Goal: Check status: Check status

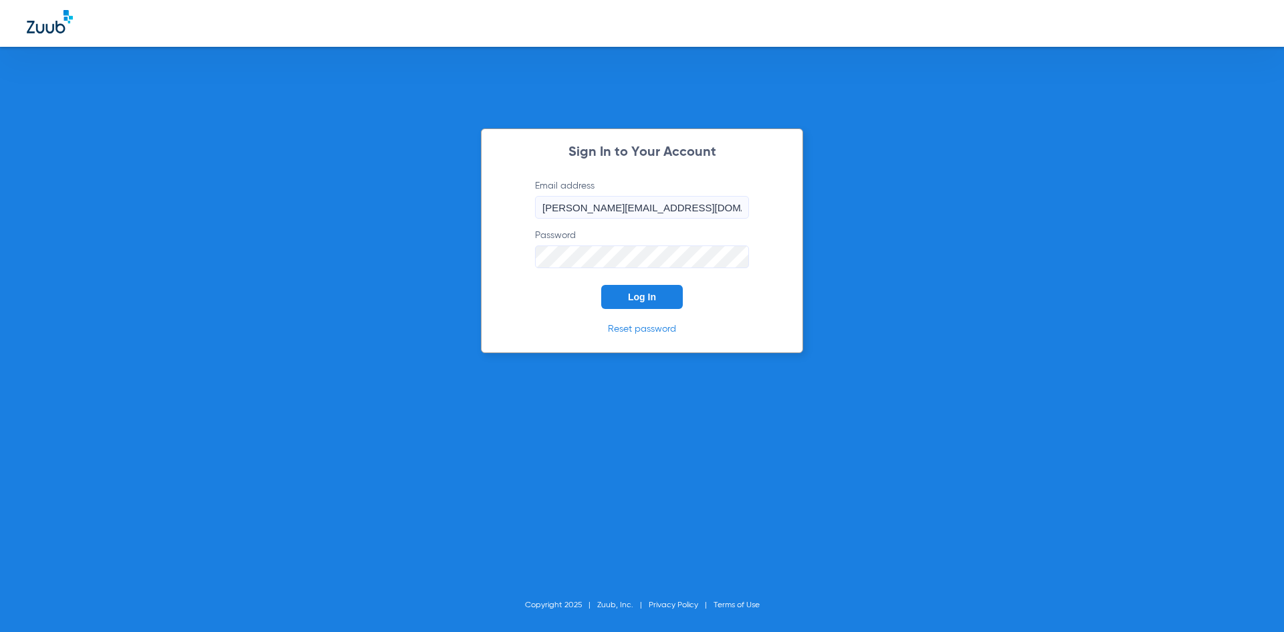
click at [630, 299] on span "Log In" at bounding box center [642, 296] width 28 height 11
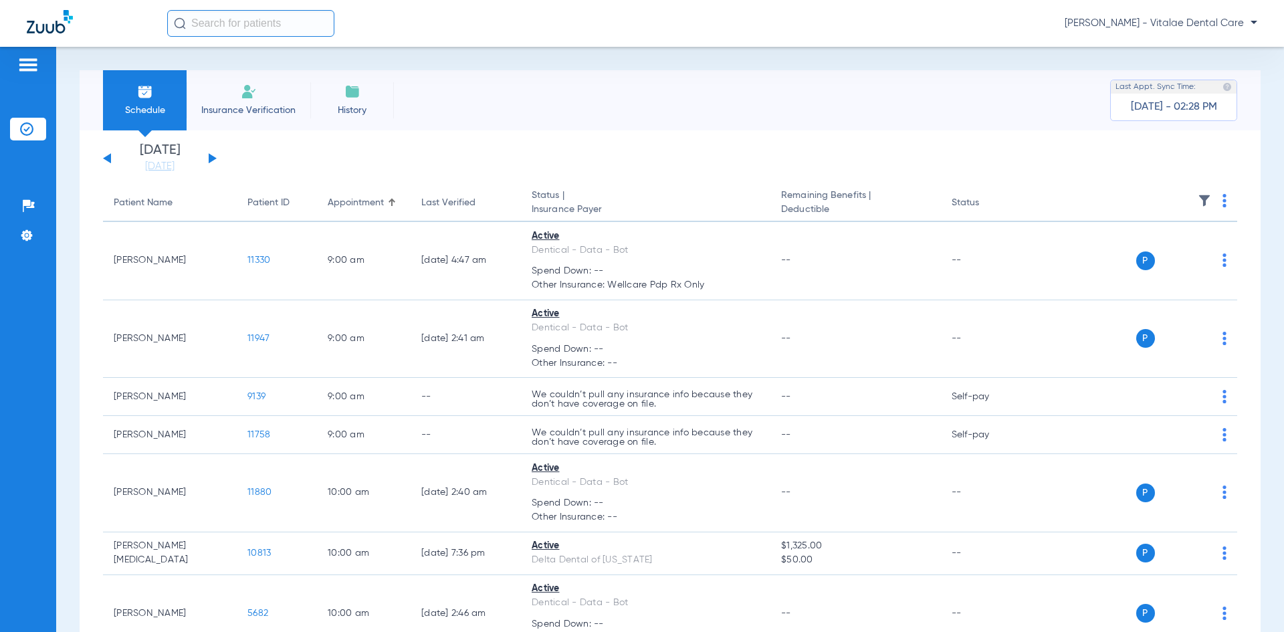
click at [213, 160] on button at bounding box center [213, 158] width 8 height 10
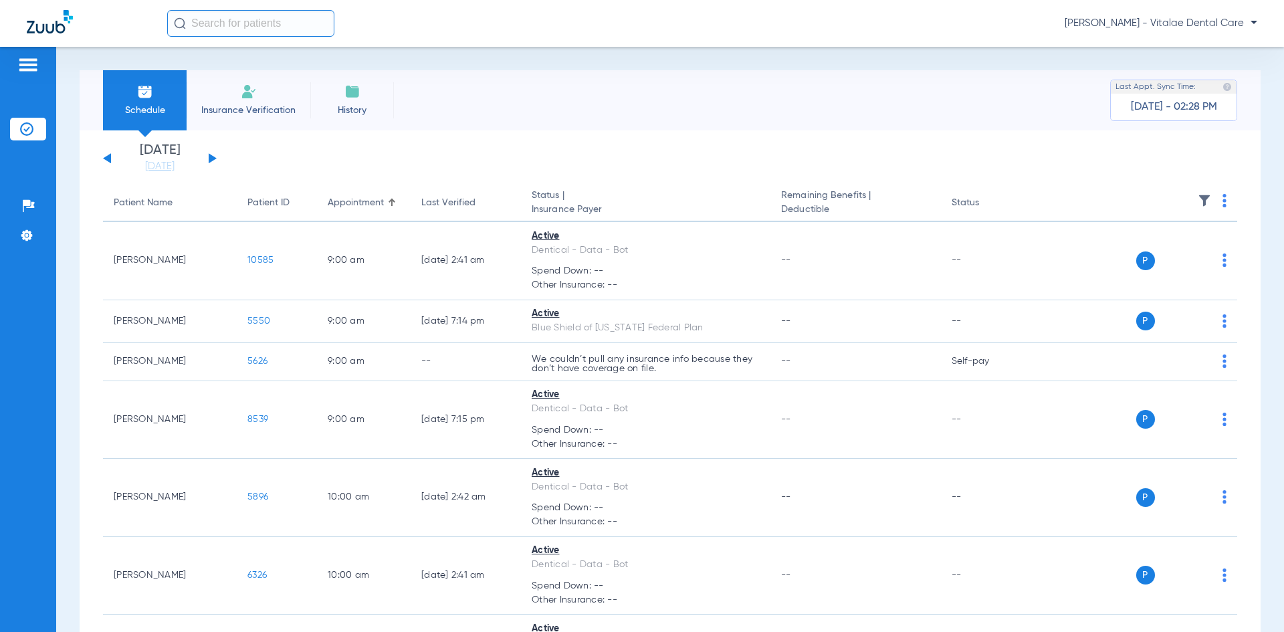
drag, startPoint x: 890, startPoint y: 82, endPoint x: 937, endPoint y: 89, distance: 47.4
click at [890, 82] on div "Schedule Insurance Verification History Last Appt. Sync Time: [DATE] - 02:28 PM" at bounding box center [670, 100] width 1181 height 60
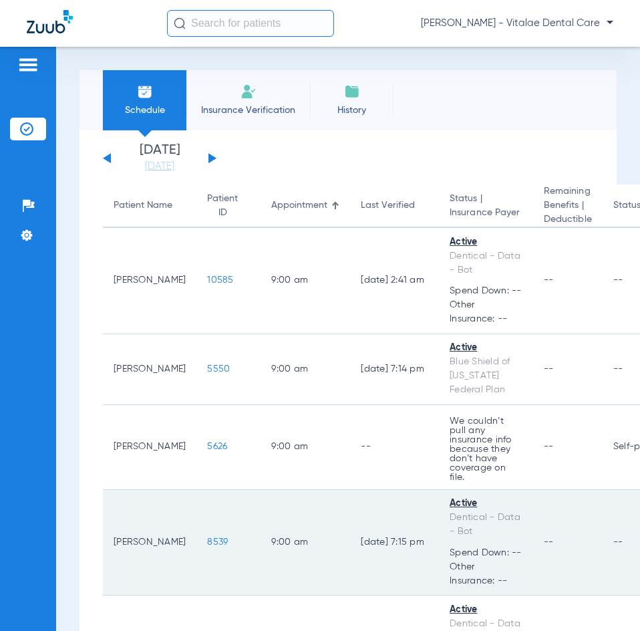
click at [212, 537] on span "8539" at bounding box center [217, 541] width 21 height 9
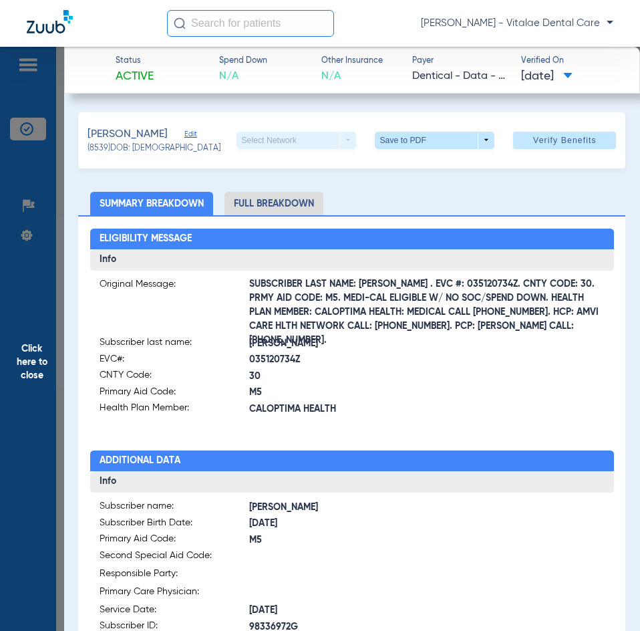
click at [27, 342] on span "Click here to close" at bounding box center [32, 362] width 64 height 631
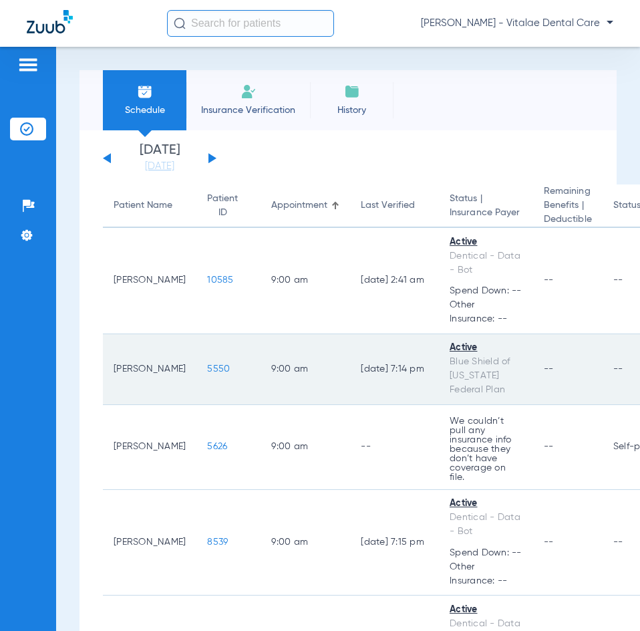
scroll to position [67, 0]
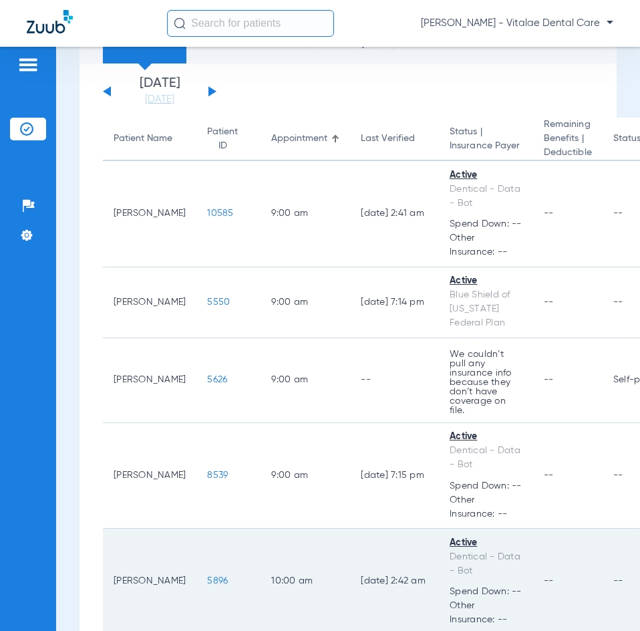
click at [207, 576] on span "5896" at bounding box center [217, 580] width 21 height 9
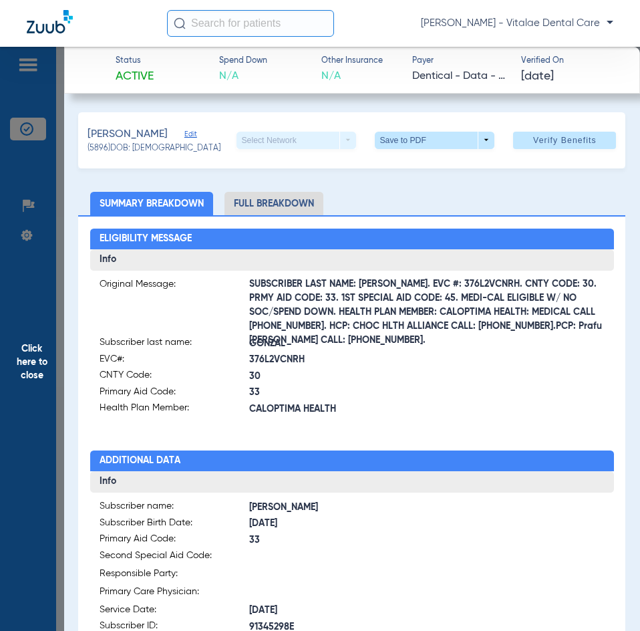
click at [2, 396] on span "Click here to close" at bounding box center [32, 362] width 64 height 631
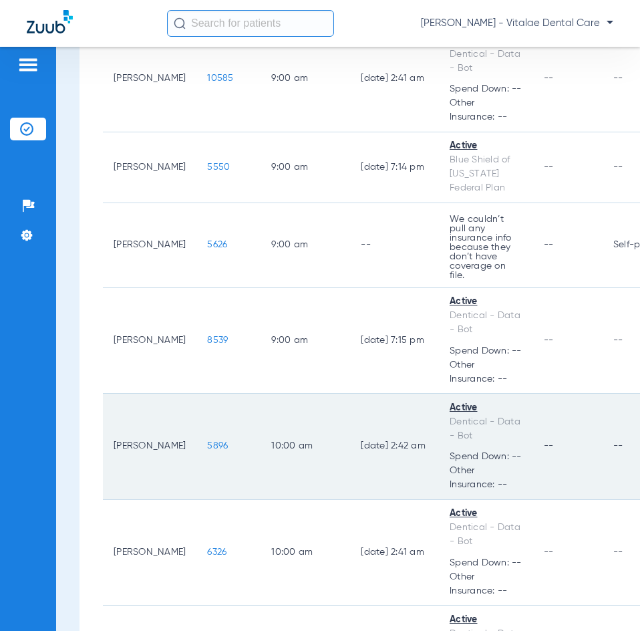
scroll to position [267, 0]
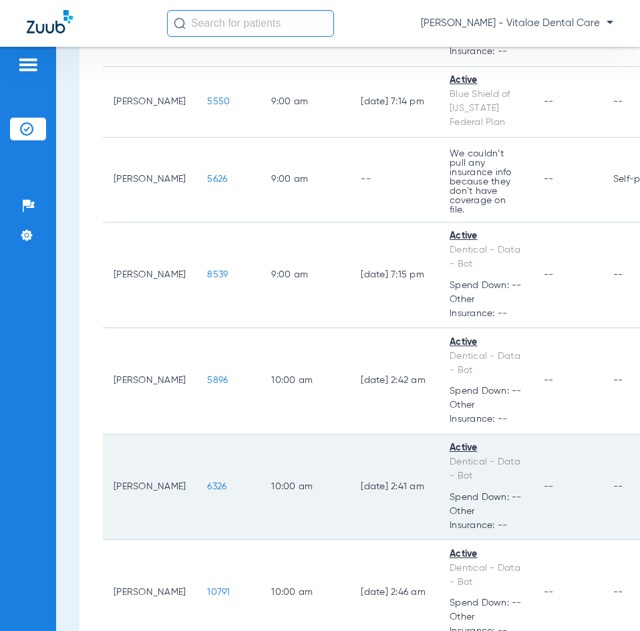
click at [207, 482] on span "6326" at bounding box center [216, 486] width 19 height 9
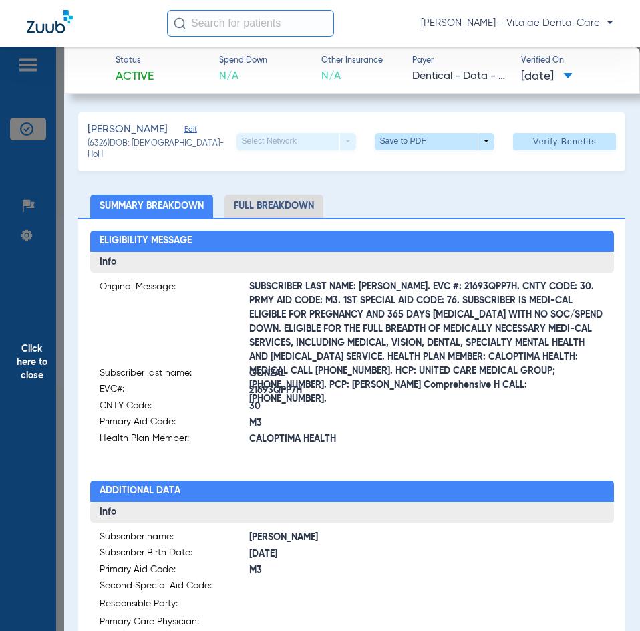
click at [26, 364] on span "Click here to close" at bounding box center [32, 362] width 64 height 631
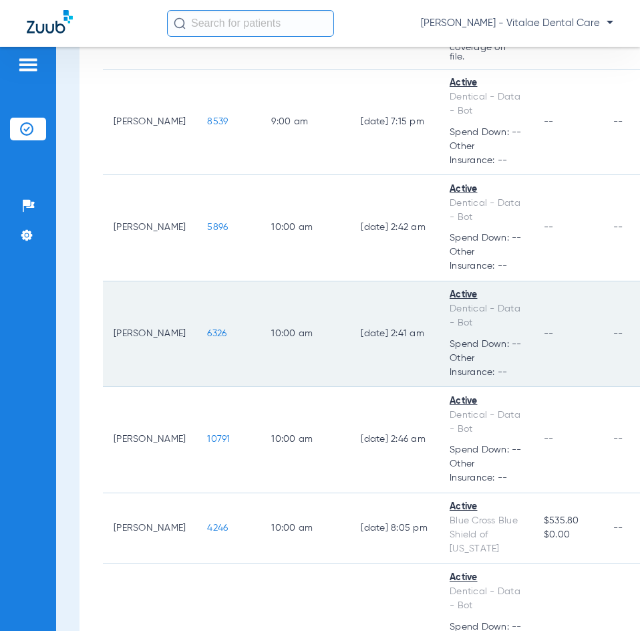
scroll to position [468, 0]
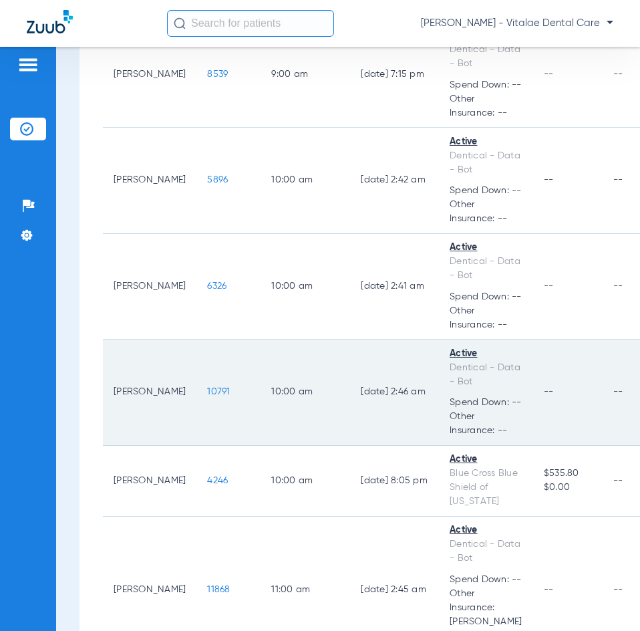
click at [215, 387] on span "10791" at bounding box center [218, 391] width 23 height 9
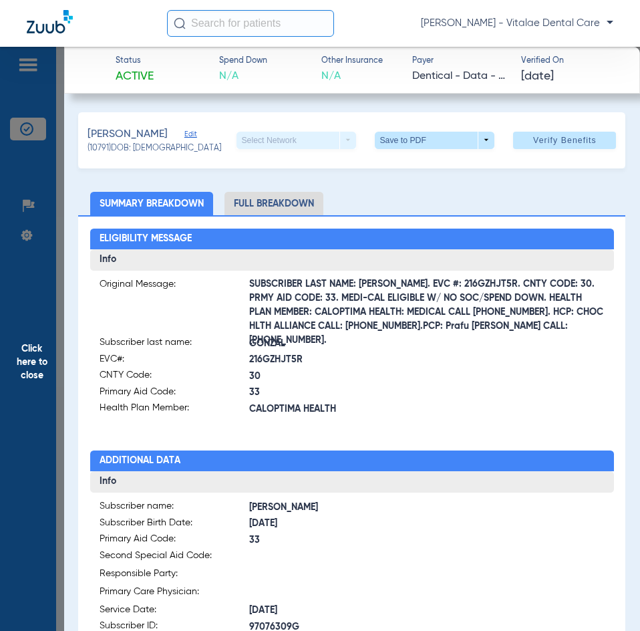
click at [9, 363] on span "Click here to close" at bounding box center [32, 362] width 64 height 631
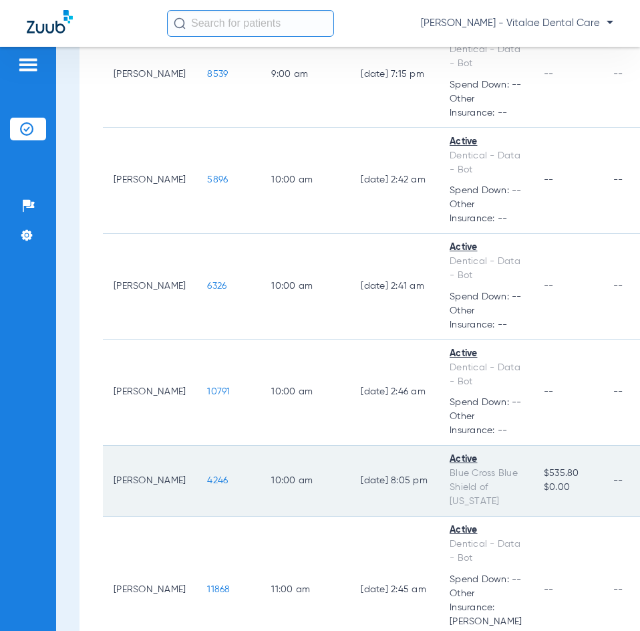
scroll to position [602, 0]
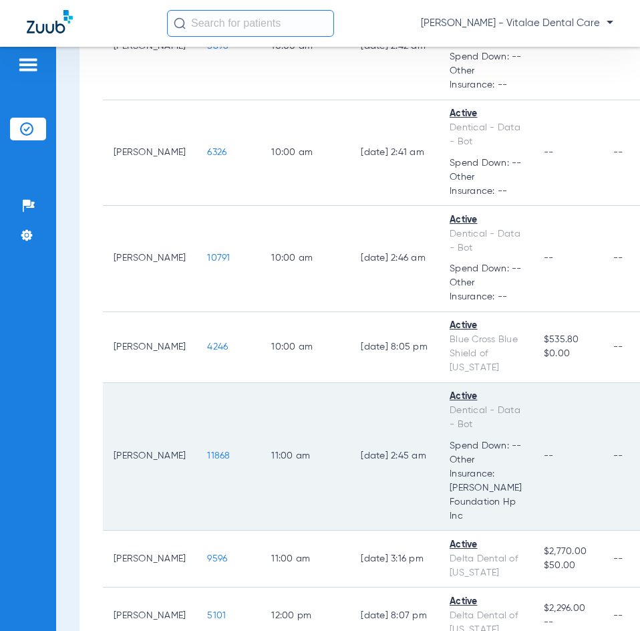
click at [207, 451] on span "11868" at bounding box center [218, 455] width 23 height 9
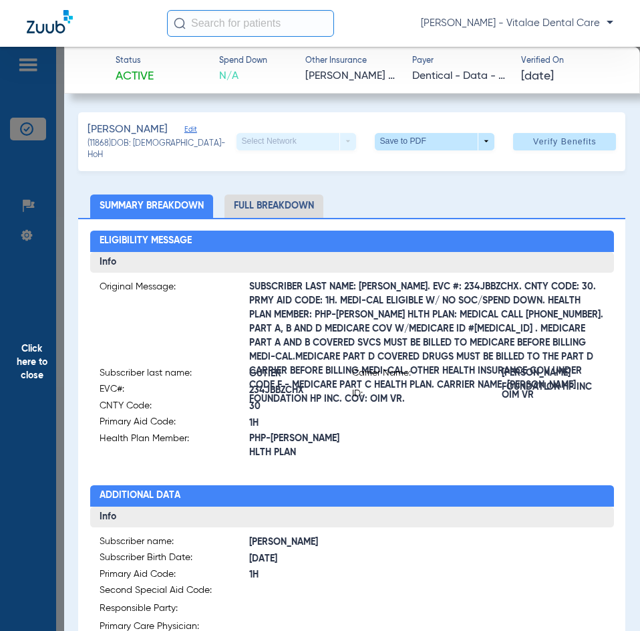
click at [47, 352] on span "Click here to close" at bounding box center [32, 362] width 64 height 631
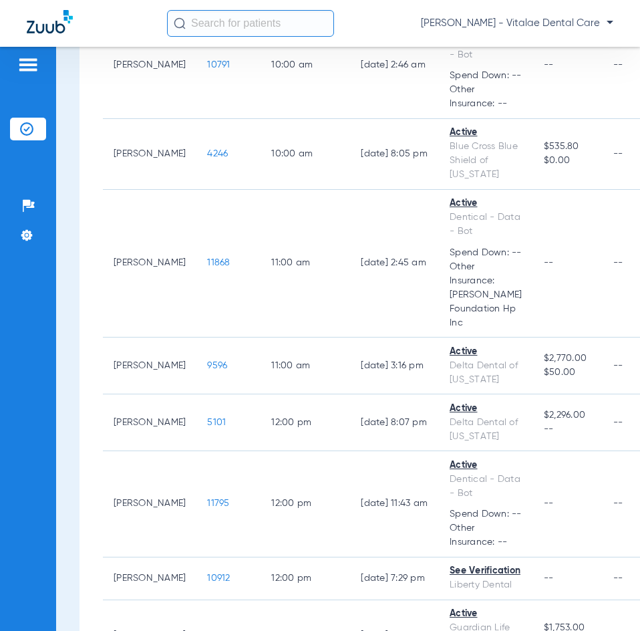
scroll to position [802, 0]
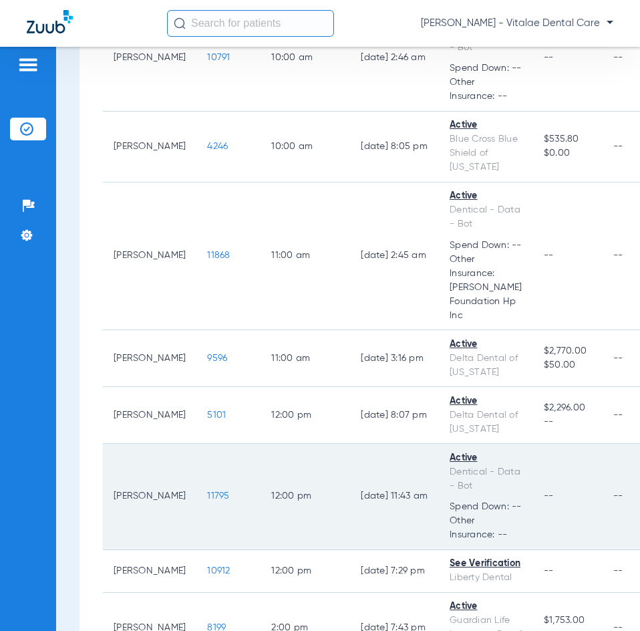
click at [207, 491] on span "11795" at bounding box center [218, 495] width 22 height 9
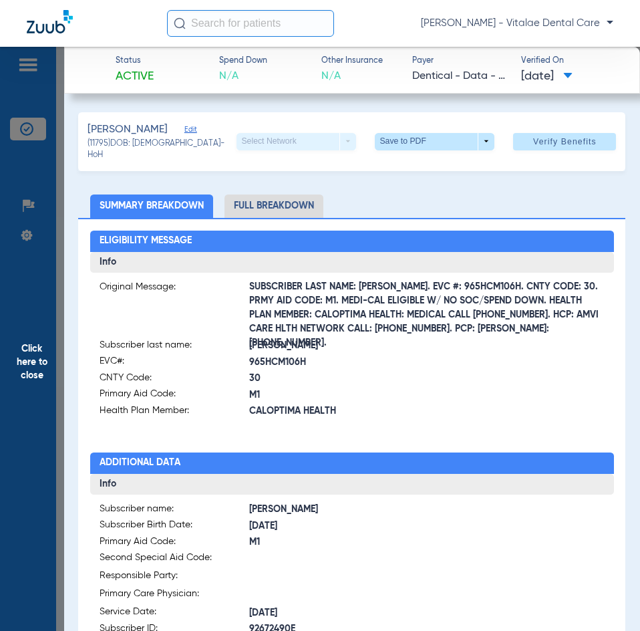
click at [17, 360] on span "Click here to close" at bounding box center [32, 362] width 64 height 631
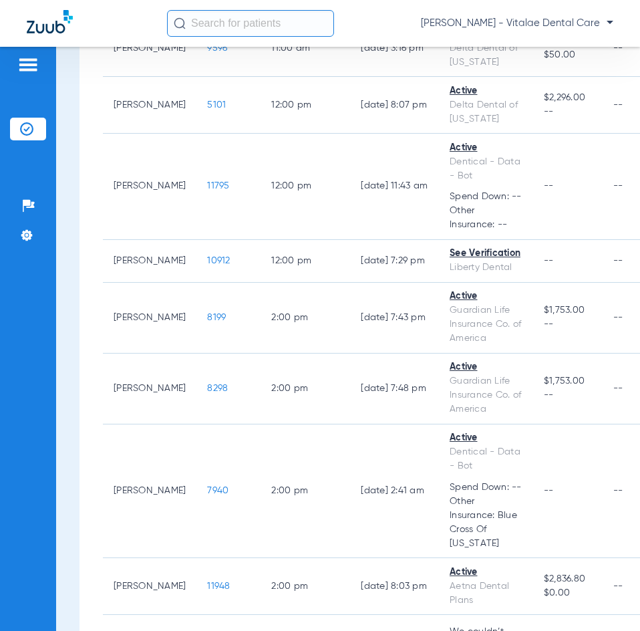
scroll to position [1136, 0]
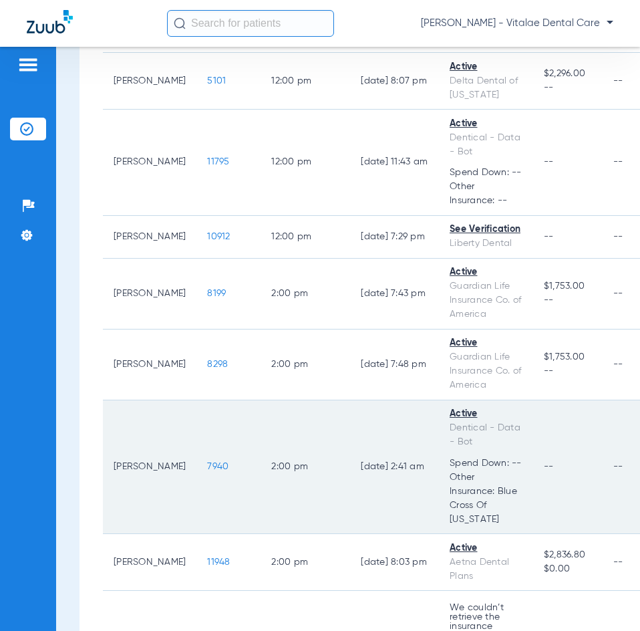
click at [207, 462] on span "7940" at bounding box center [217, 466] width 21 height 9
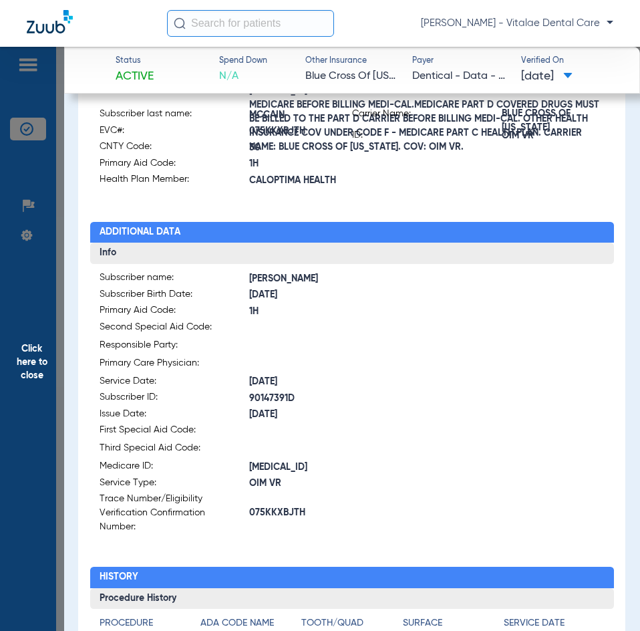
scroll to position [267, 0]
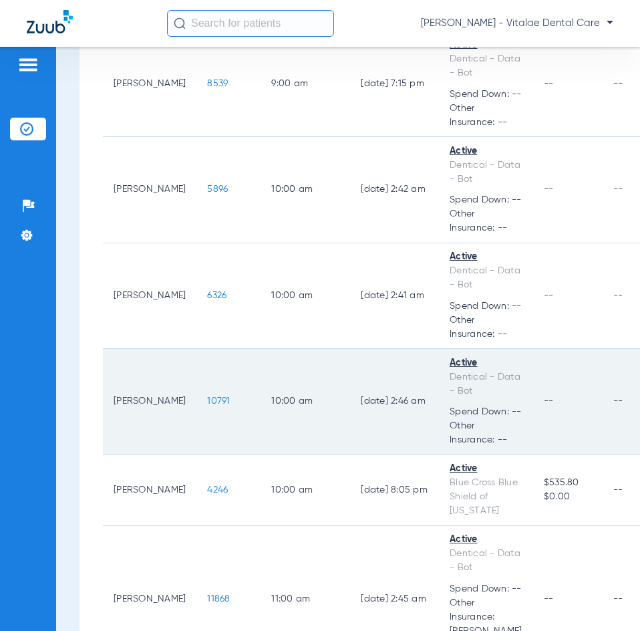
scroll to position [535, 0]
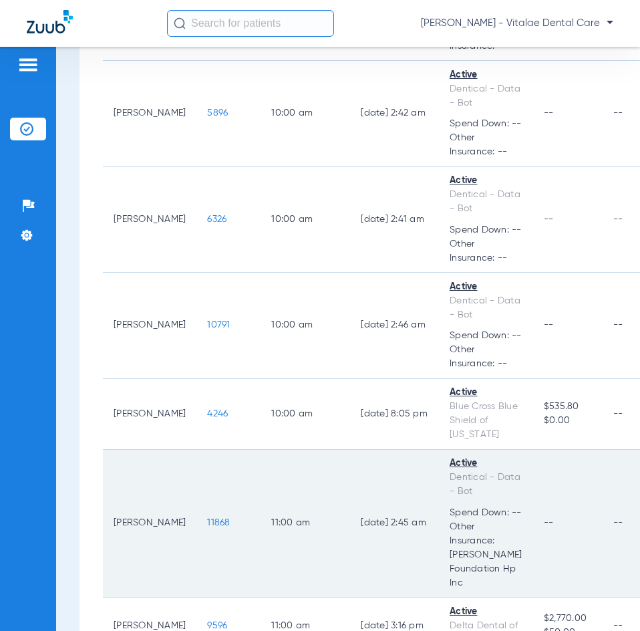
click at [207, 518] on span "11868" at bounding box center [218, 522] width 23 height 9
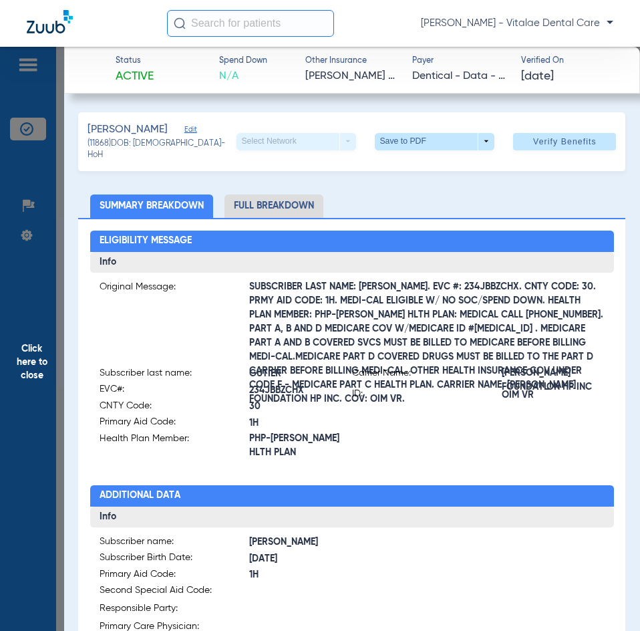
click at [39, 359] on span "Click here to close" at bounding box center [32, 362] width 64 height 631
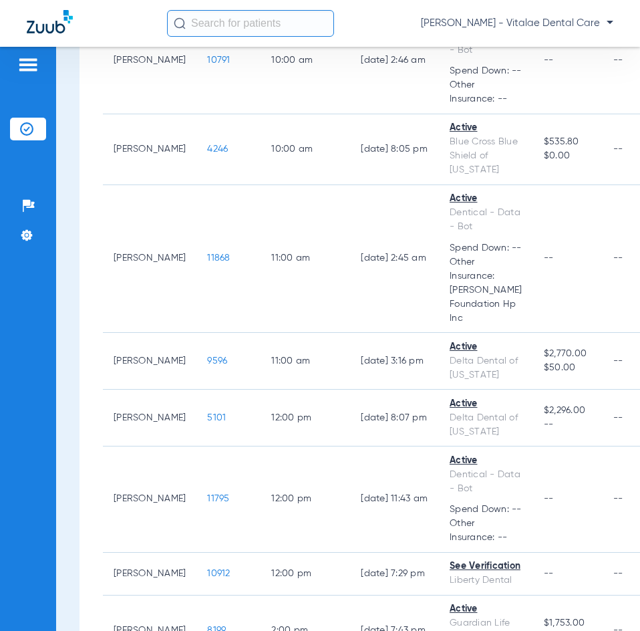
scroll to position [802, 0]
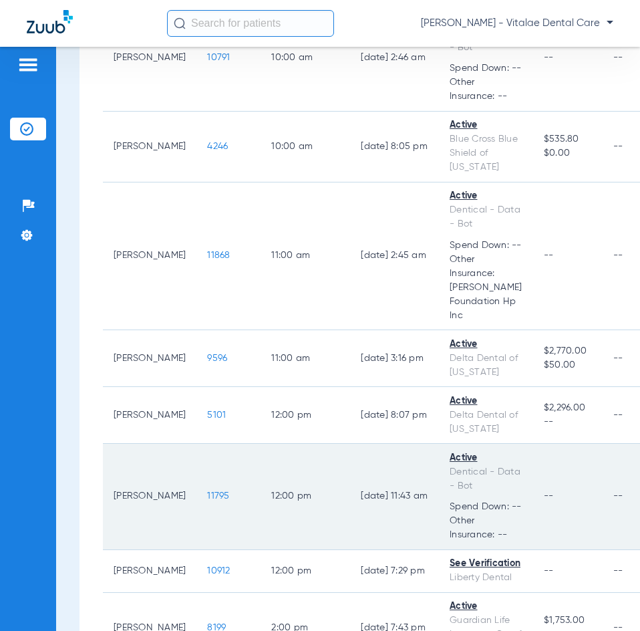
click at [207, 491] on span "11795" at bounding box center [218, 495] width 22 height 9
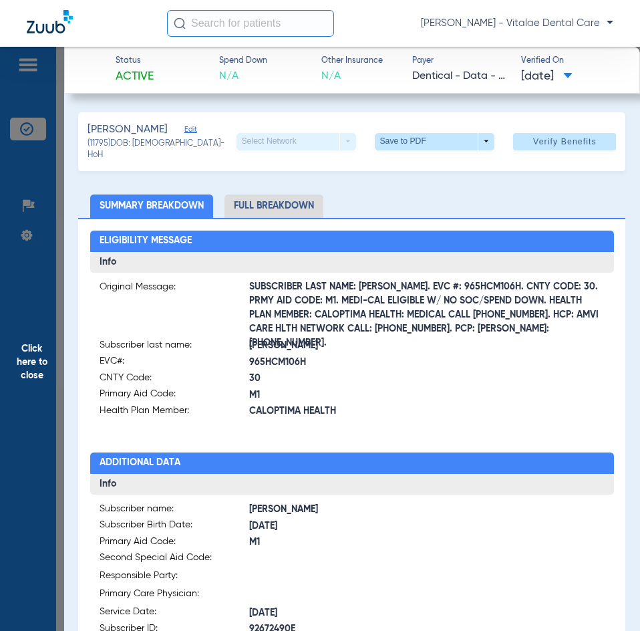
click at [46, 335] on span "Click here to close" at bounding box center [32, 362] width 64 height 631
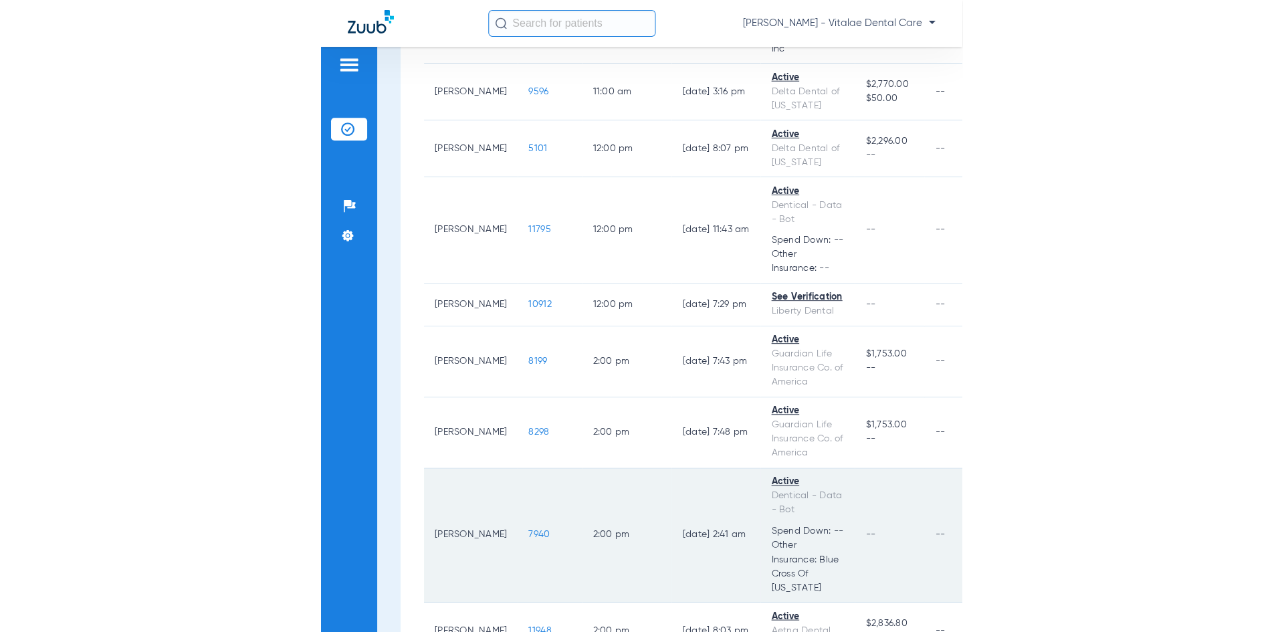
scroll to position [1070, 0]
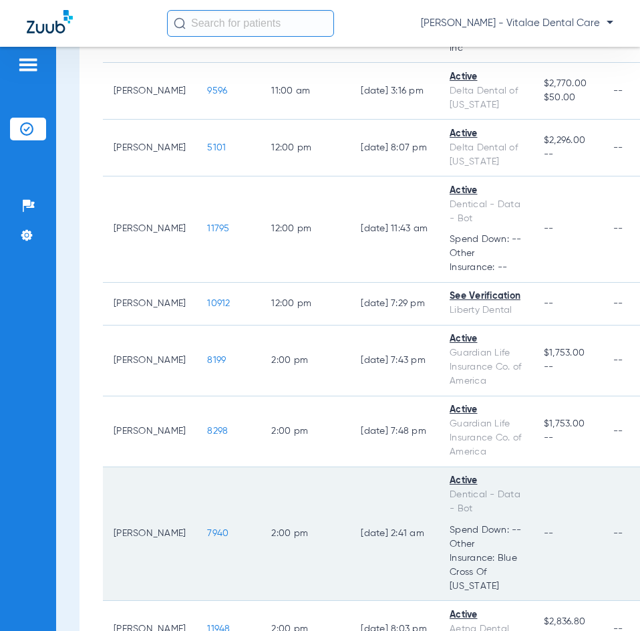
click at [207, 529] on span "7940" at bounding box center [217, 533] width 21 height 9
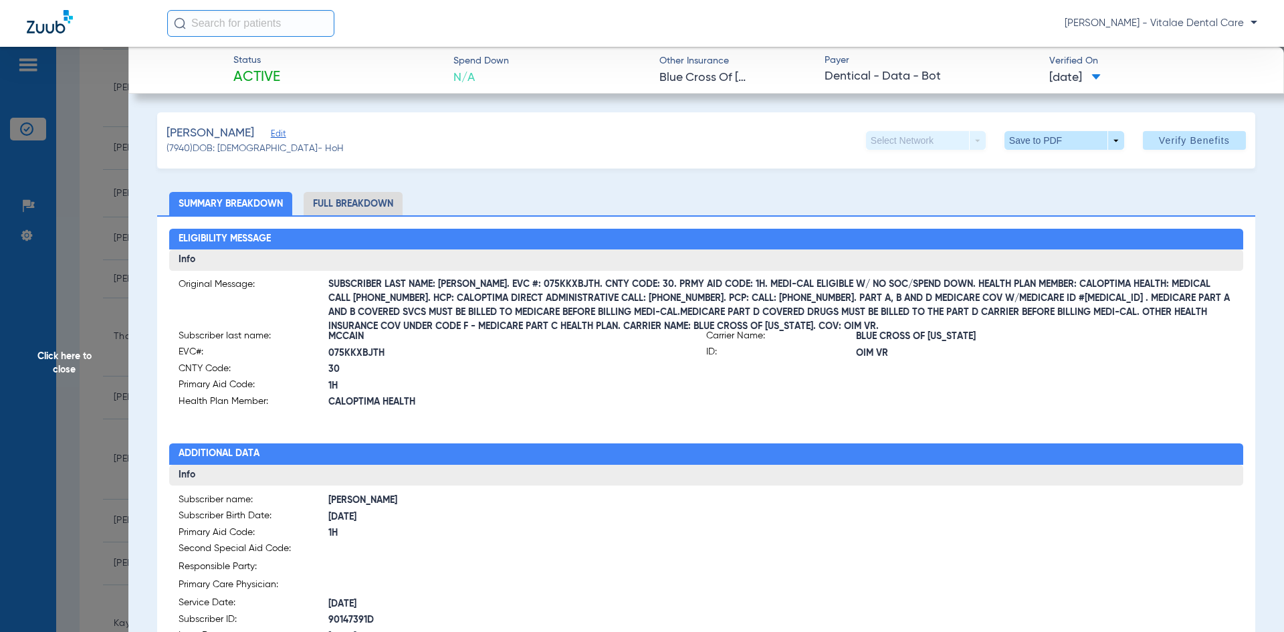
click at [622, 372] on span "30" at bounding box center [517, 369] width 378 height 14
click at [84, 357] on span "Click here to close" at bounding box center [64, 363] width 128 height 632
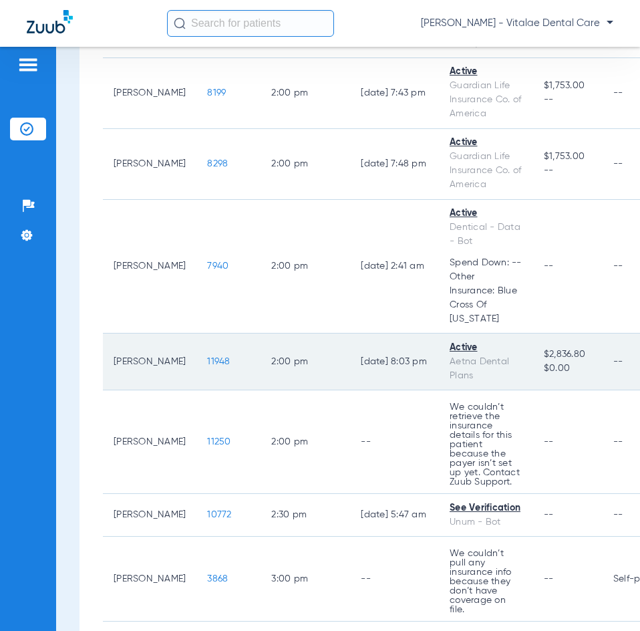
scroll to position [1404, 0]
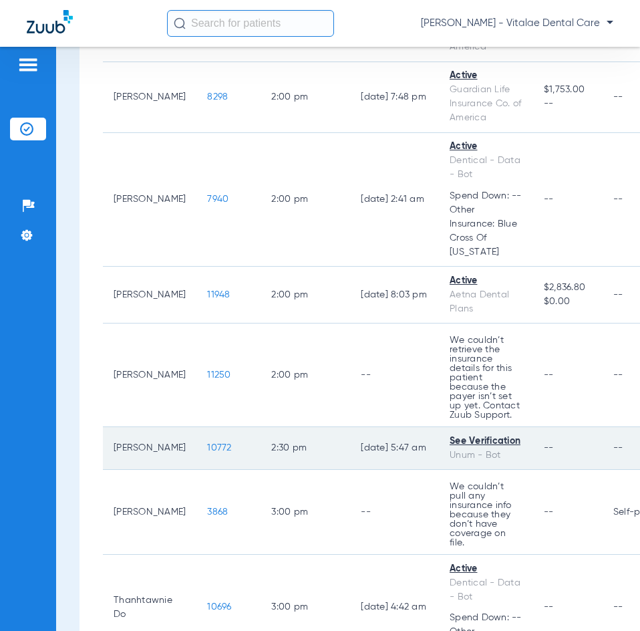
click at [481, 435] on div "See Verification" at bounding box center [486, 442] width 73 height 14
click at [216, 443] on span "10772" at bounding box center [219, 447] width 24 height 9
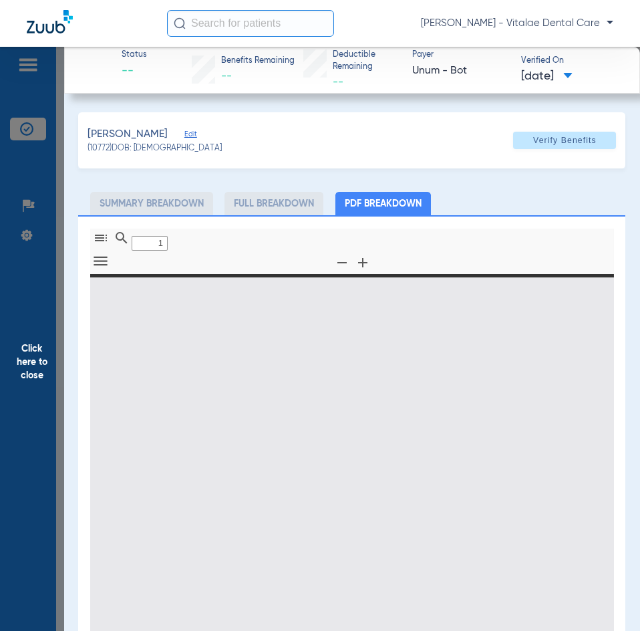
type input "0"
select select "page-width"
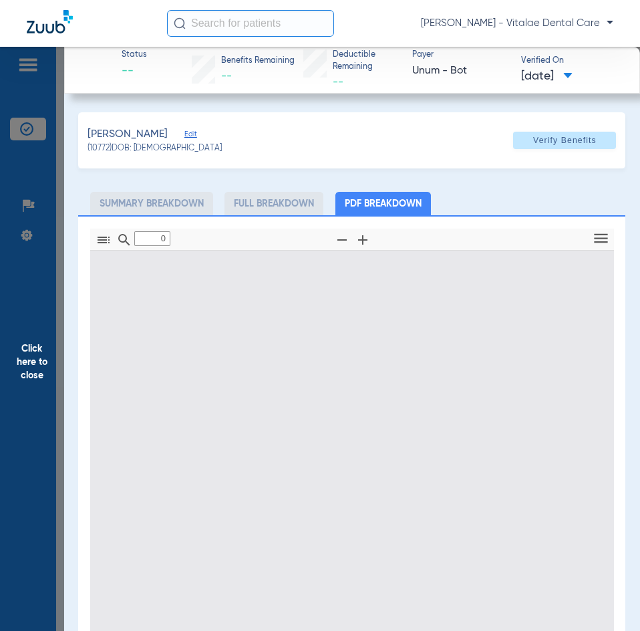
type input "1"
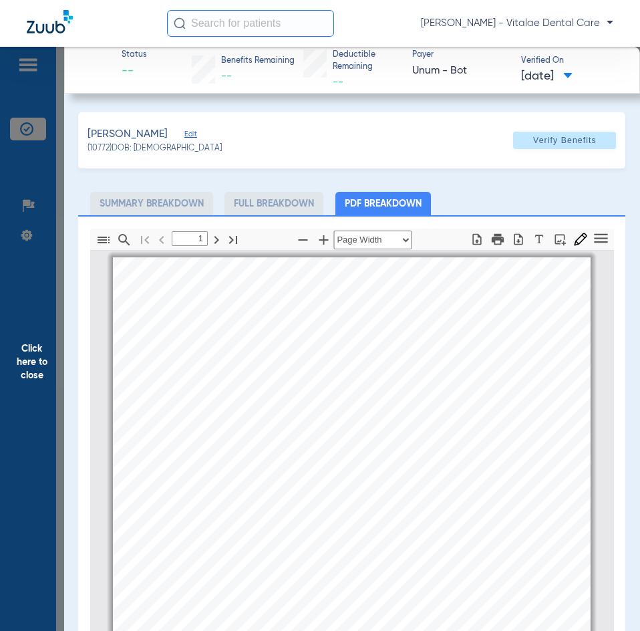
scroll to position [7, 0]
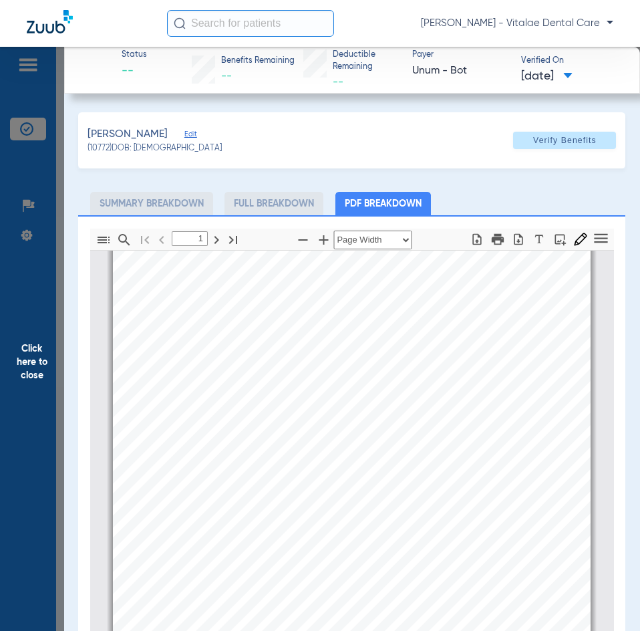
click at [259, 126] on div "[PERSON_NAME] Edit (10772) DOB: [DEMOGRAPHIC_DATA] Verify Benefits" at bounding box center [352, 140] width 548 height 56
click at [39, 388] on span "Click here to close" at bounding box center [32, 362] width 64 height 631
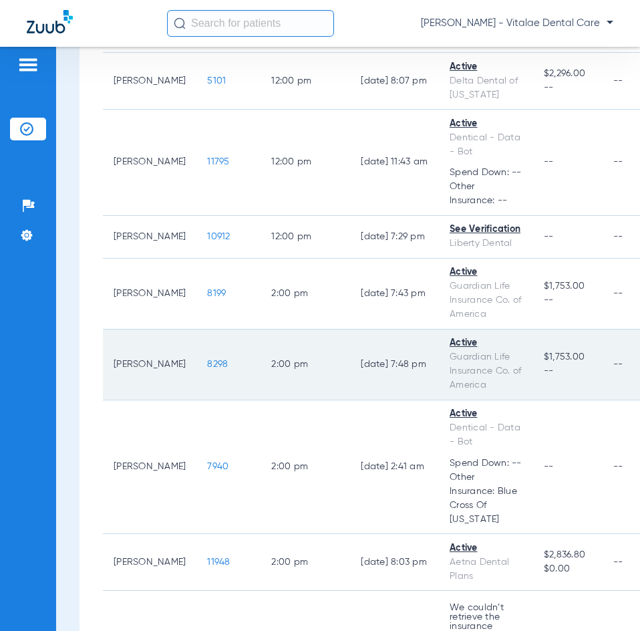
scroll to position [1070, 0]
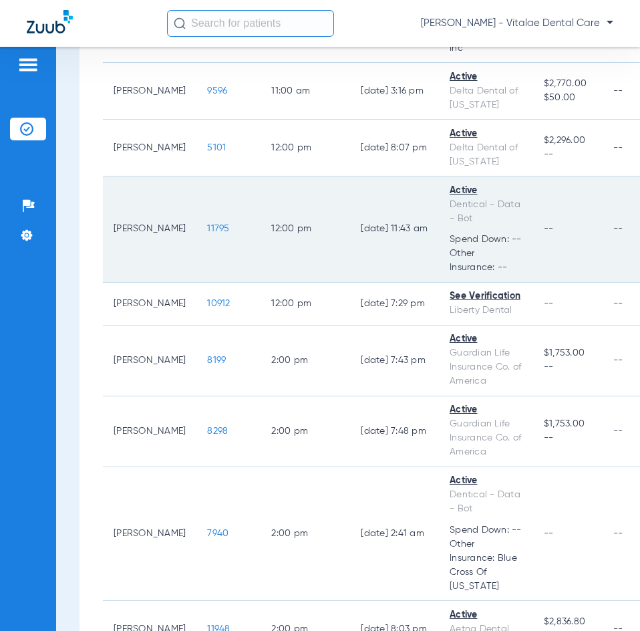
click at [208, 224] on span "11795" at bounding box center [218, 228] width 22 height 9
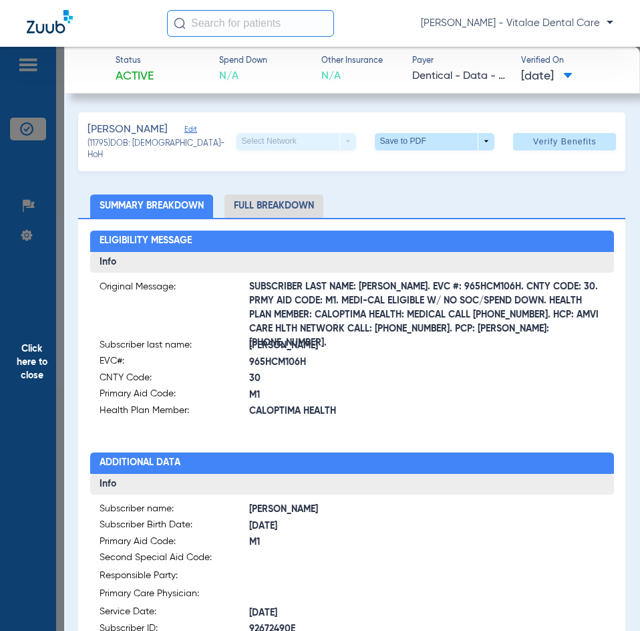
click at [18, 334] on span "Click here to close" at bounding box center [32, 362] width 64 height 631
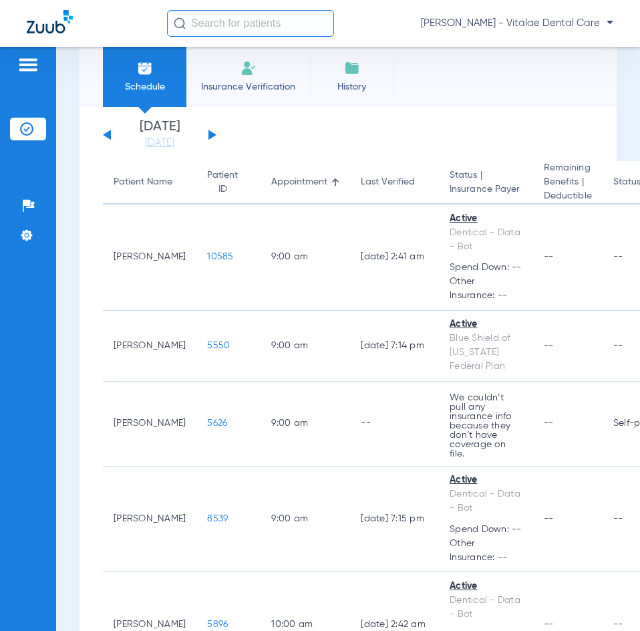
scroll to position [0, 0]
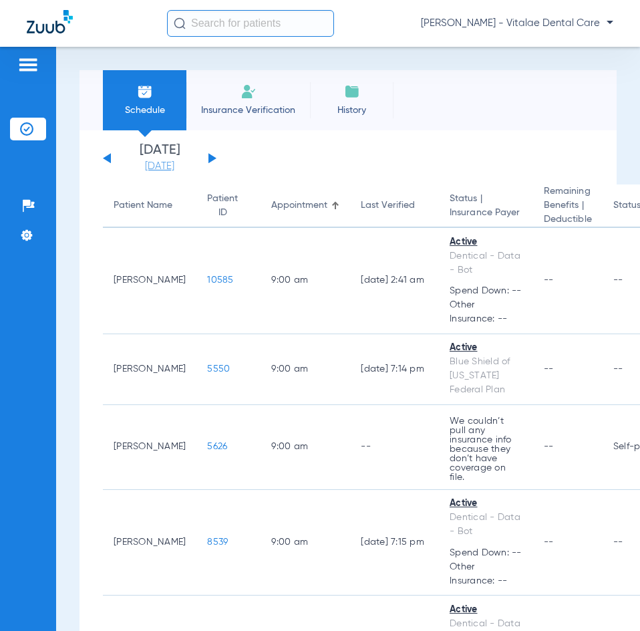
click at [142, 162] on link "[DATE]" at bounding box center [160, 166] width 80 height 13
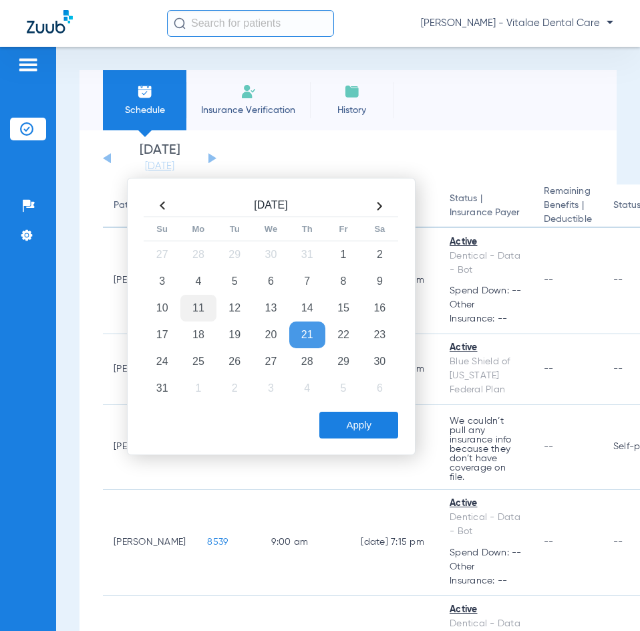
click at [196, 300] on td "11" at bounding box center [198, 308] width 36 height 27
click at [352, 415] on button "Apply" at bounding box center [359, 425] width 79 height 27
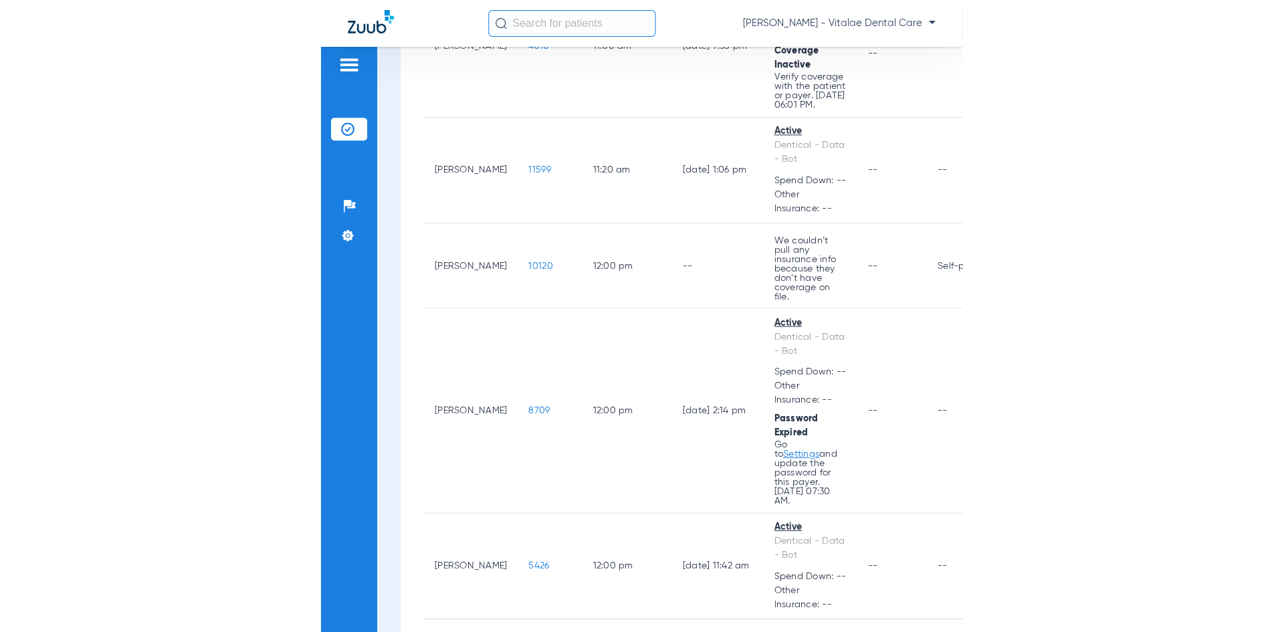
scroll to position [4110, 0]
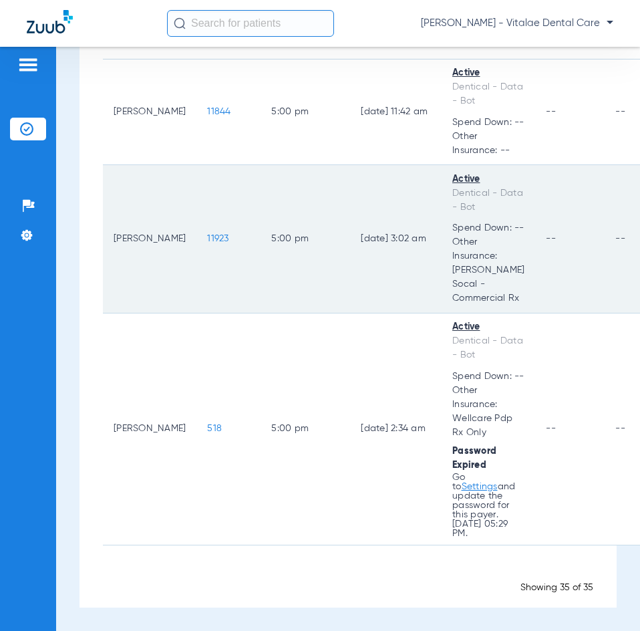
click at [207, 243] on span "11923" at bounding box center [217, 238] width 21 height 9
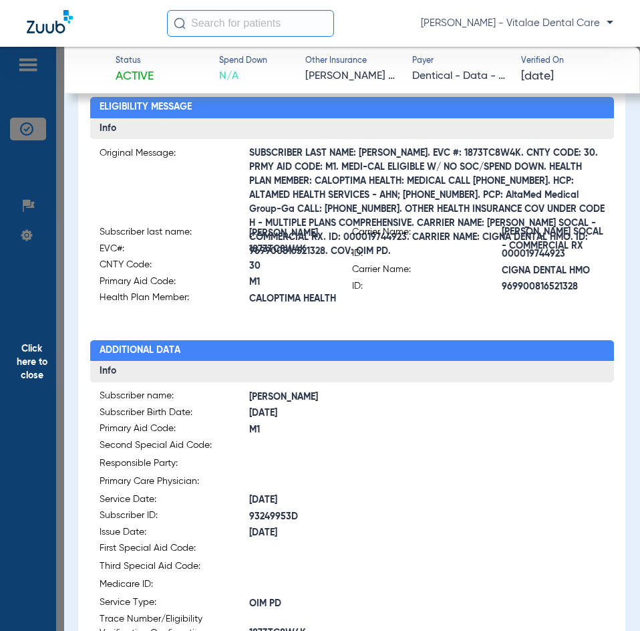
scroll to position [0, 0]
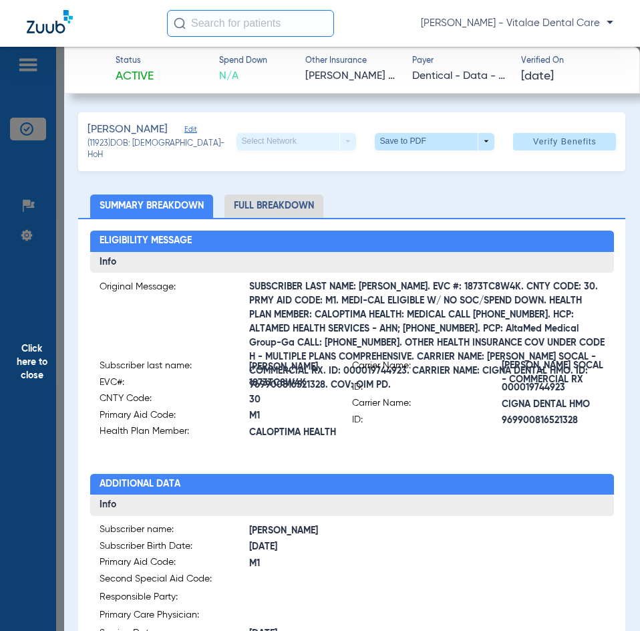
click at [45, 306] on span "Click here to close" at bounding box center [32, 362] width 64 height 631
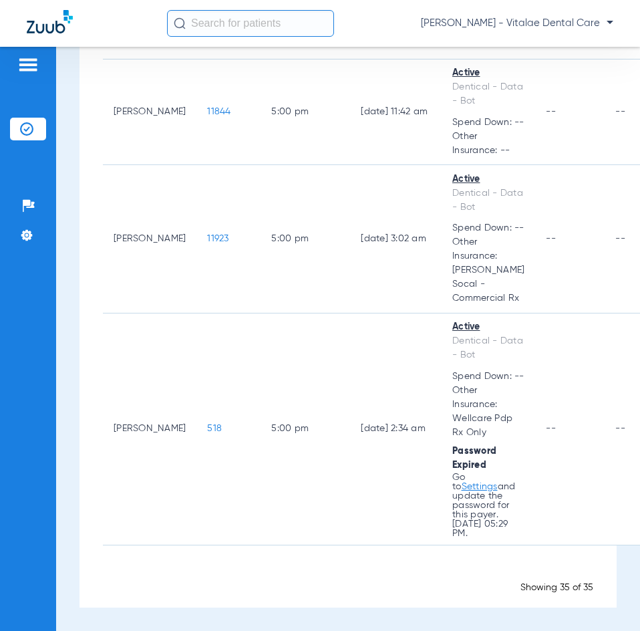
click at [197, 314] on td "11923" at bounding box center [229, 239] width 64 height 148
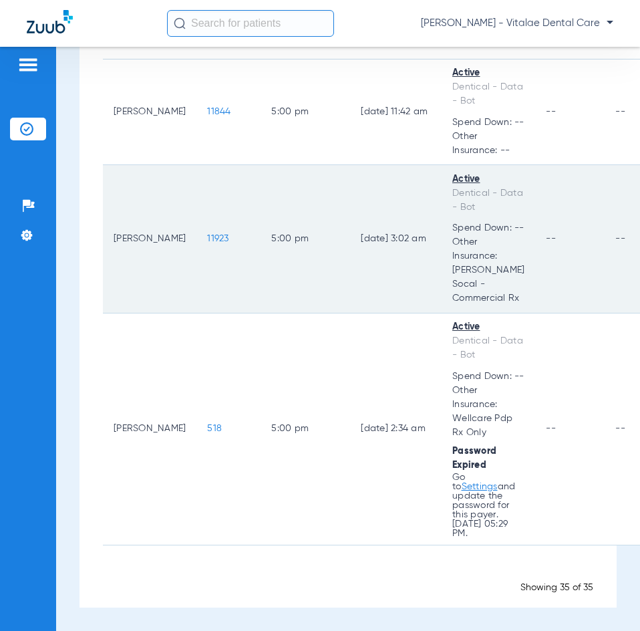
click at [207, 243] on span "11923" at bounding box center [217, 238] width 21 height 9
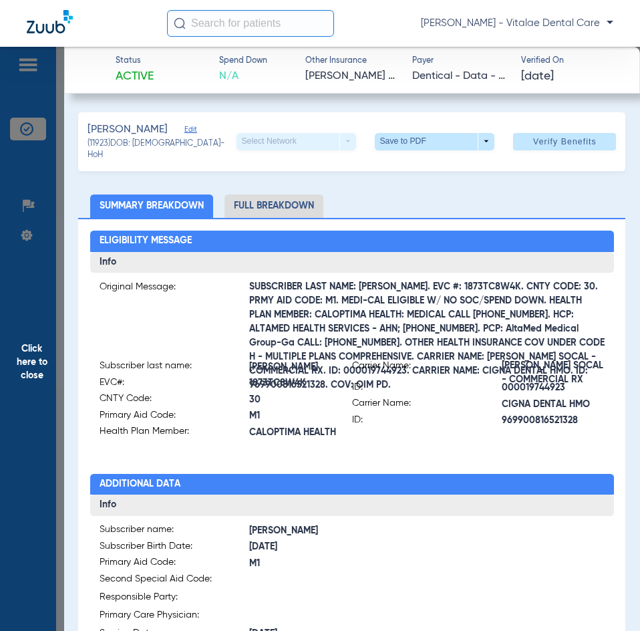
click at [28, 320] on span "Click here to close" at bounding box center [32, 362] width 64 height 631
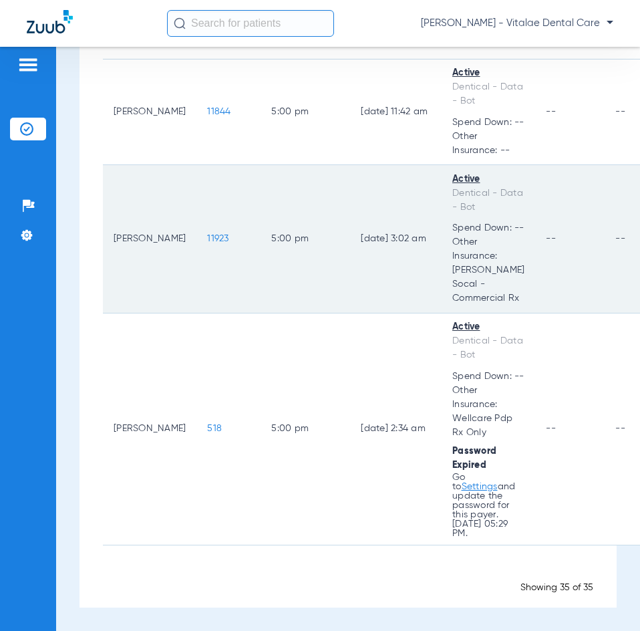
scroll to position [3476, 0]
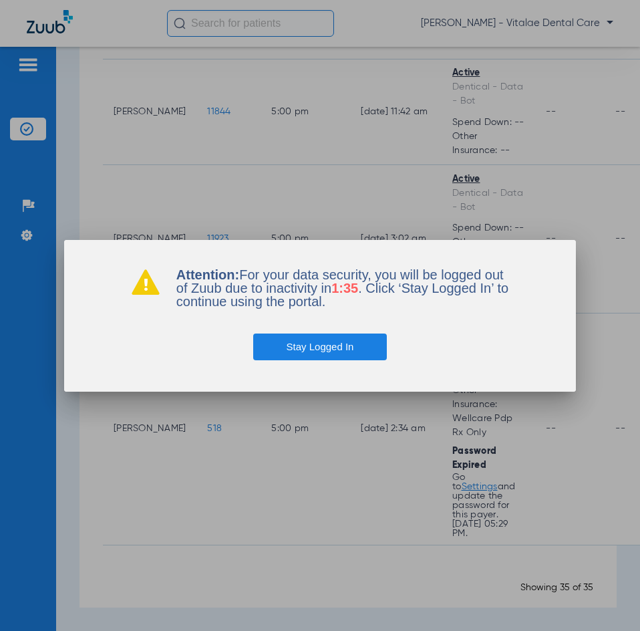
click at [344, 353] on button "Stay Logged In" at bounding box center [320, 347] width 134 height 27
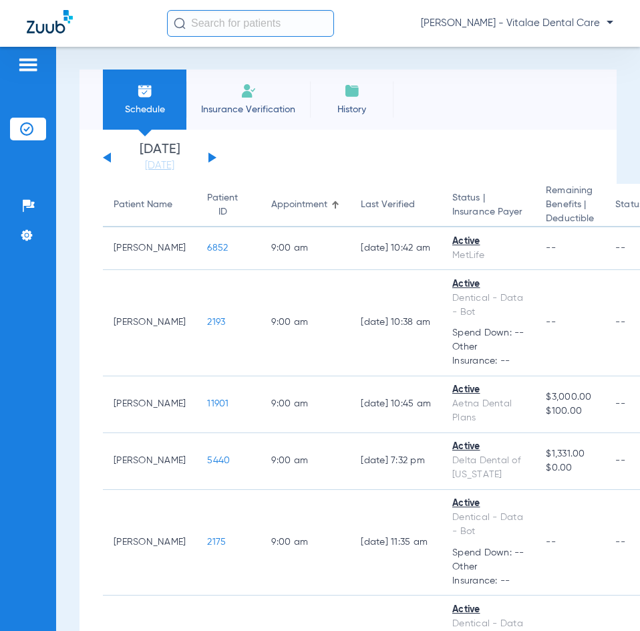
scroll to position [0, 0]
click at [210, 157] on button at bounding box center [213, 158] width 8 height 10
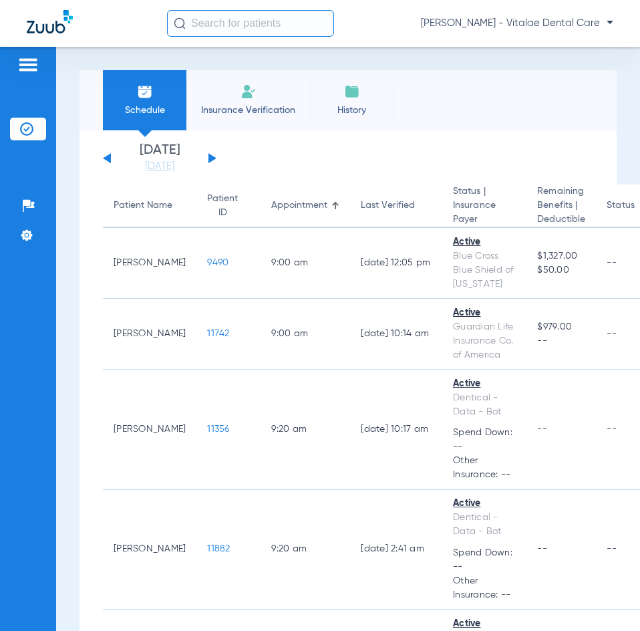
click at [107, 156] on button at bounding box center [107, 158] width 8 height 10
